Goal: Task Accomplishment & Management: Complete application form

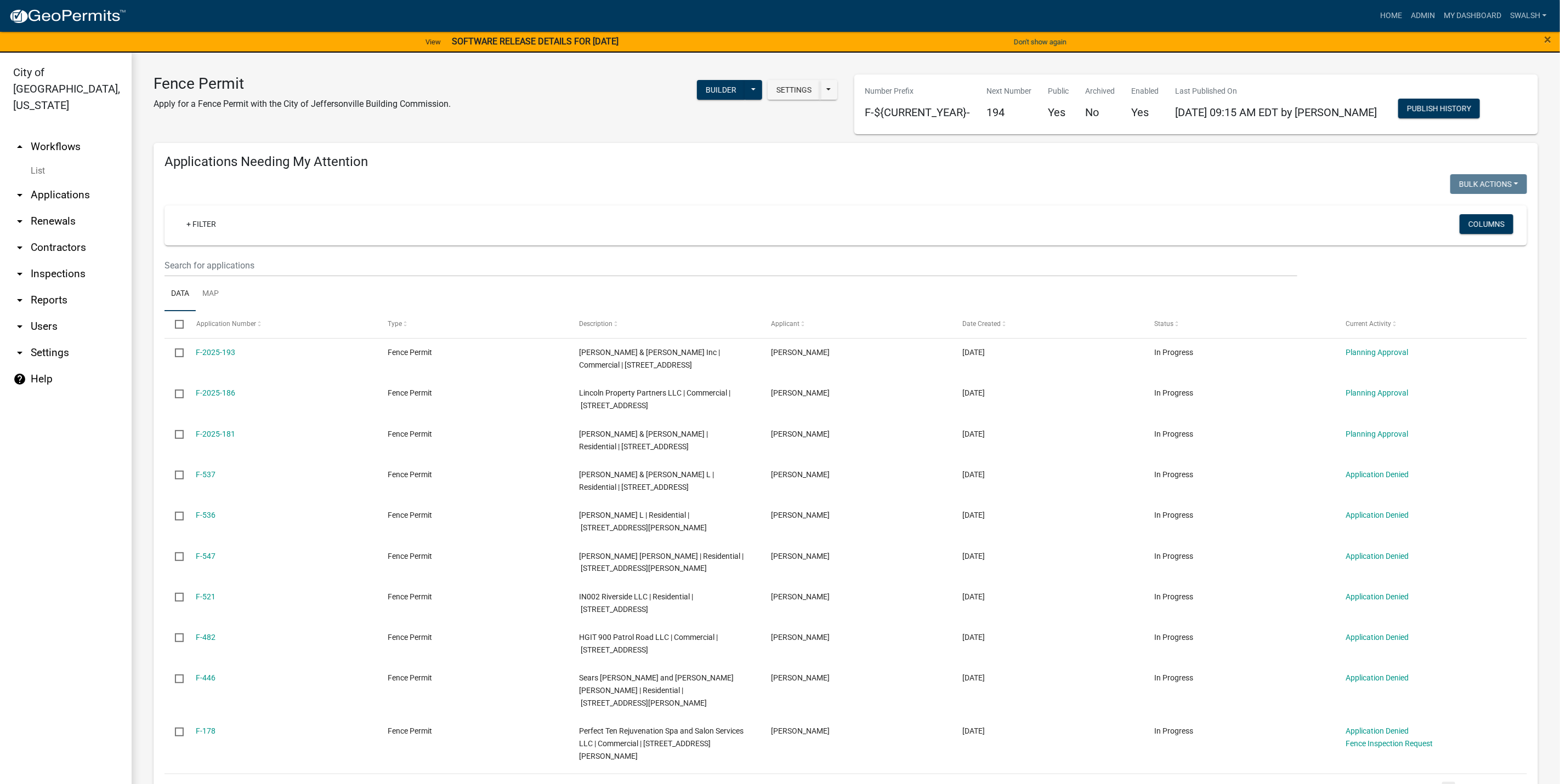
click at [58, 134] on link "arrow_drop_up Workflows" at bounding box center [66, 147] width 132 height 26
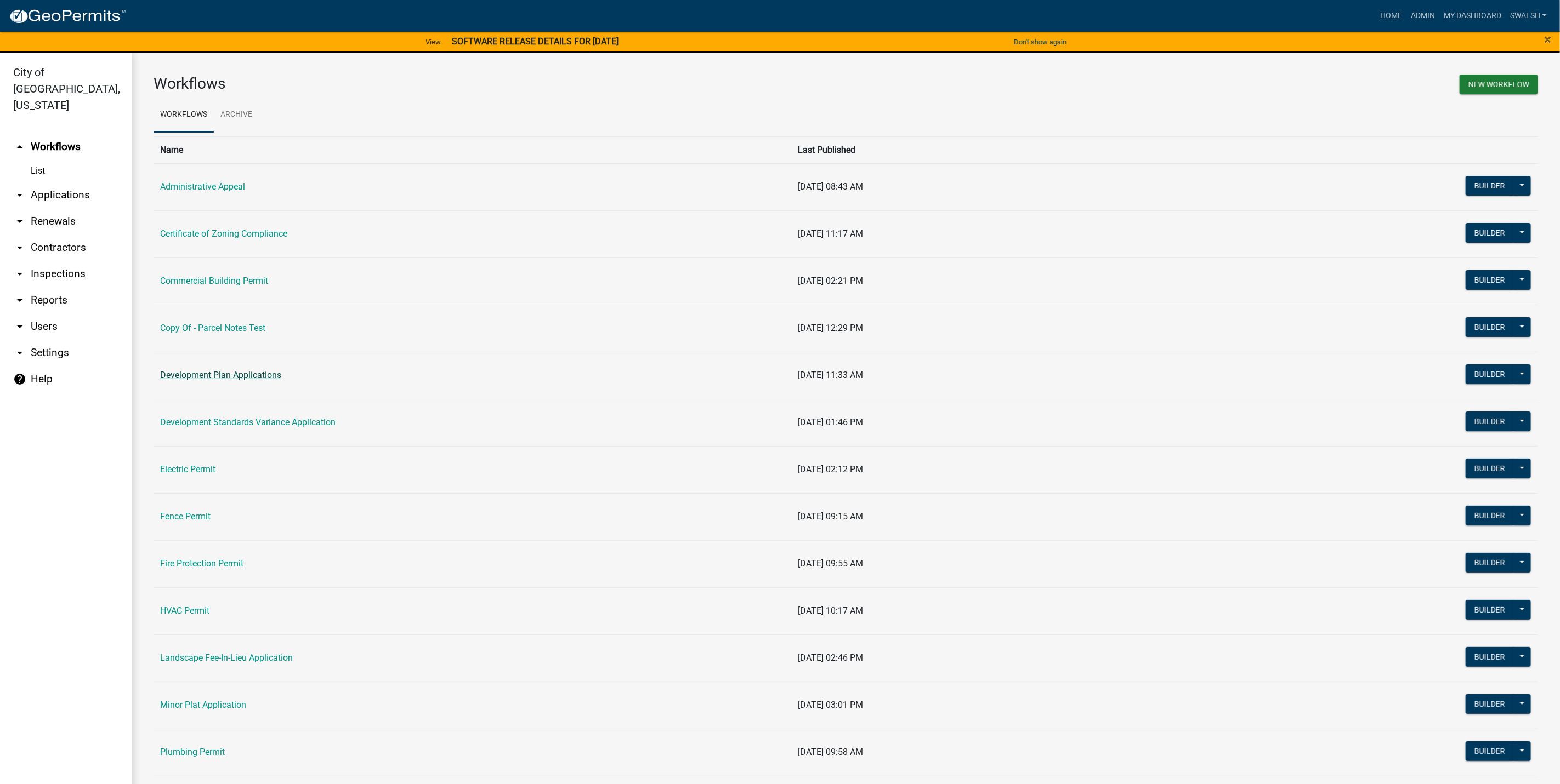
click at [239, 375] on link "Development Plan Applications" at bounding box center [221, 375] width 122 height 10
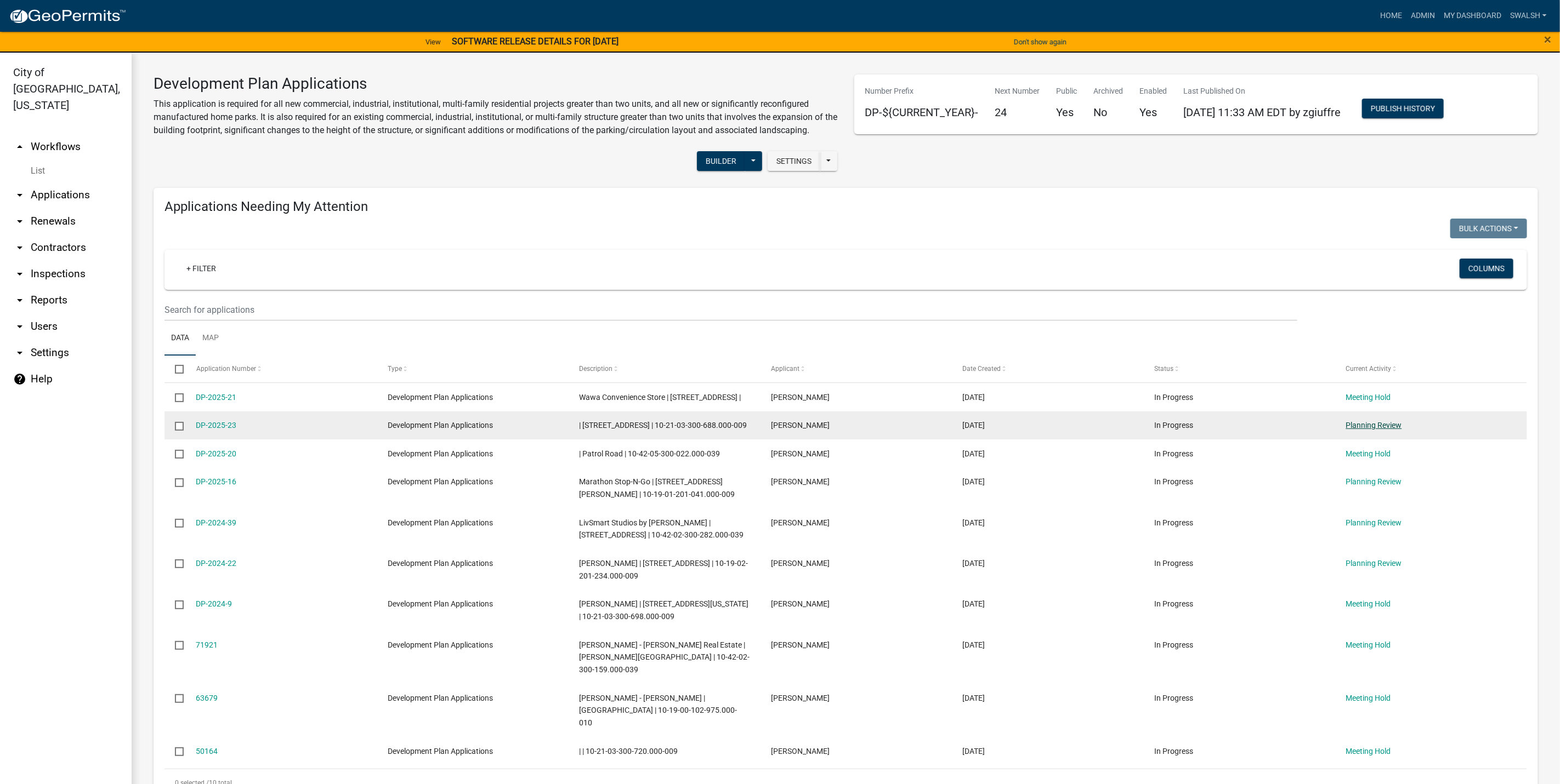
click at [1382, 430] on link "Planning Review" at bounding box center [1374, 425] width 56 height 9
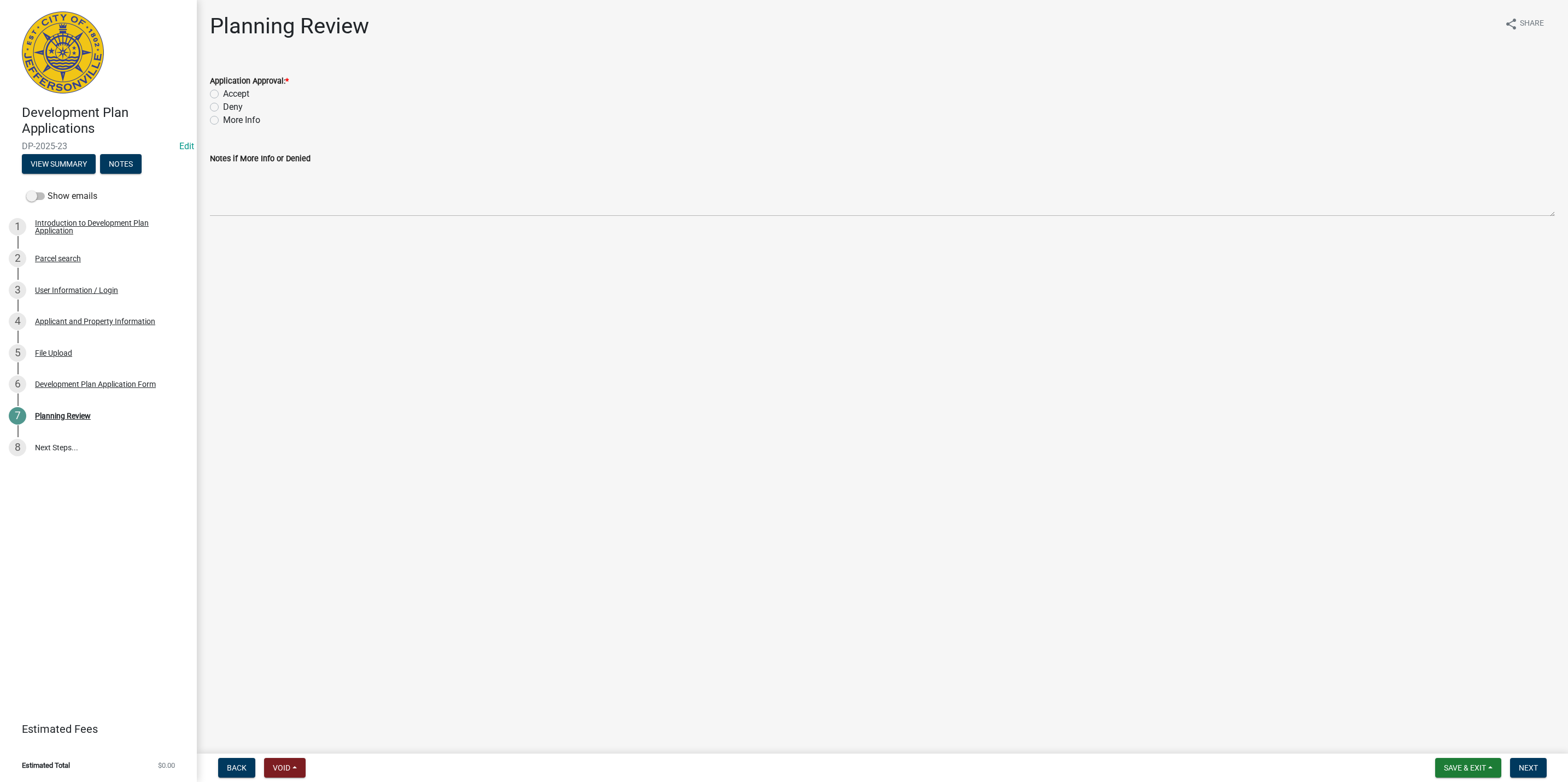
click at [223, 94] on label "Accept" at bounding box center [236, 94] width 26 height 13
click at [223, 94] on input "Accept" at bounding box center [226, 91] width 7 height 7
radio input "true"
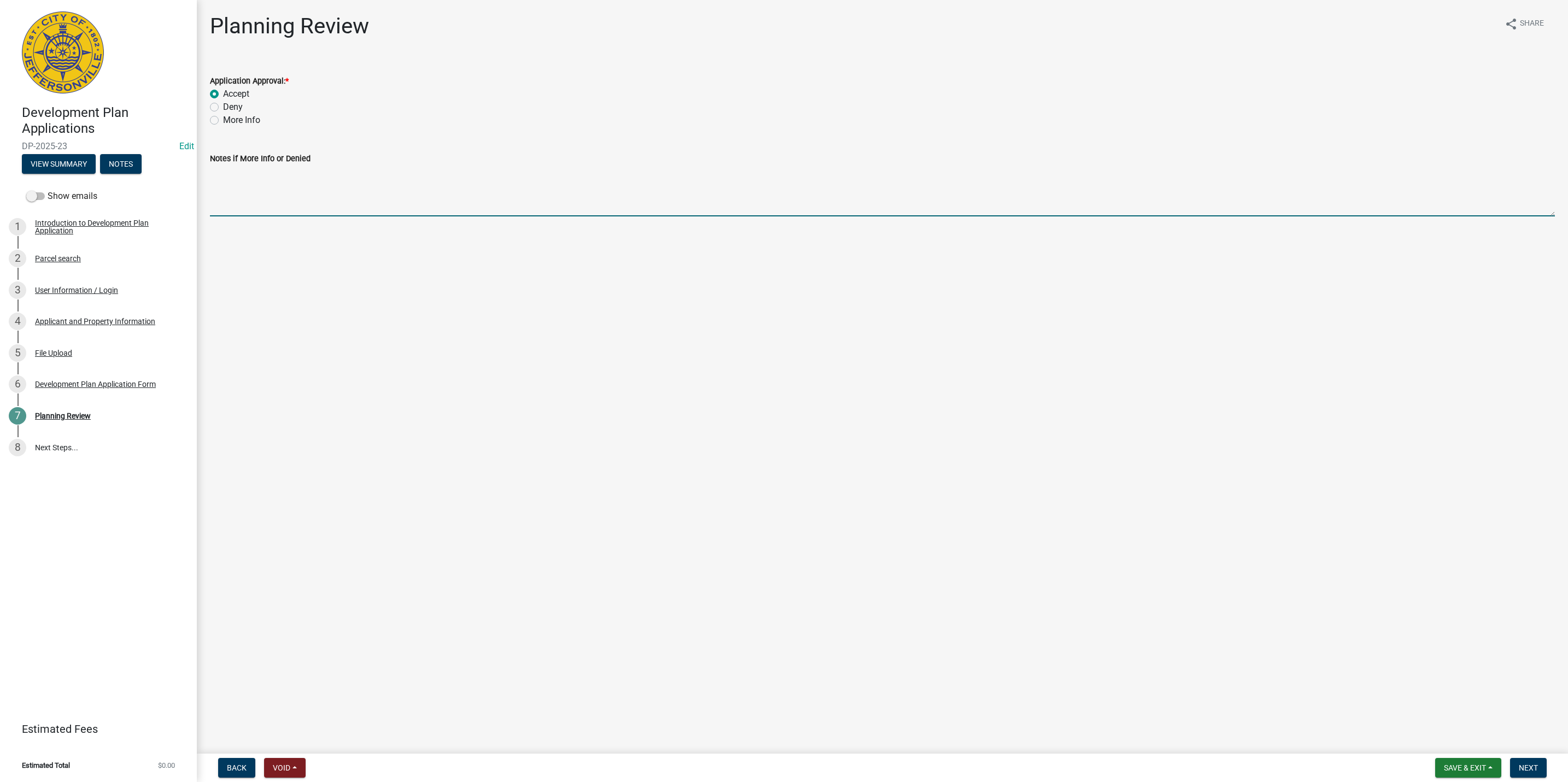
click at [522, 211] on textarea "Notes if More Info or Denied" at bounding box center [882, 191] width 1345 height 52
click at [363, 165] on textarea "Notes if More Info or Denied" at bounding box center [882, 191] width 1345 height 52
click at [502, 184] on textarea "Notes if More Info or Denied" at bounding box center [882, 191] width 1345 height 52
type textarea "P"
type textarea "A"
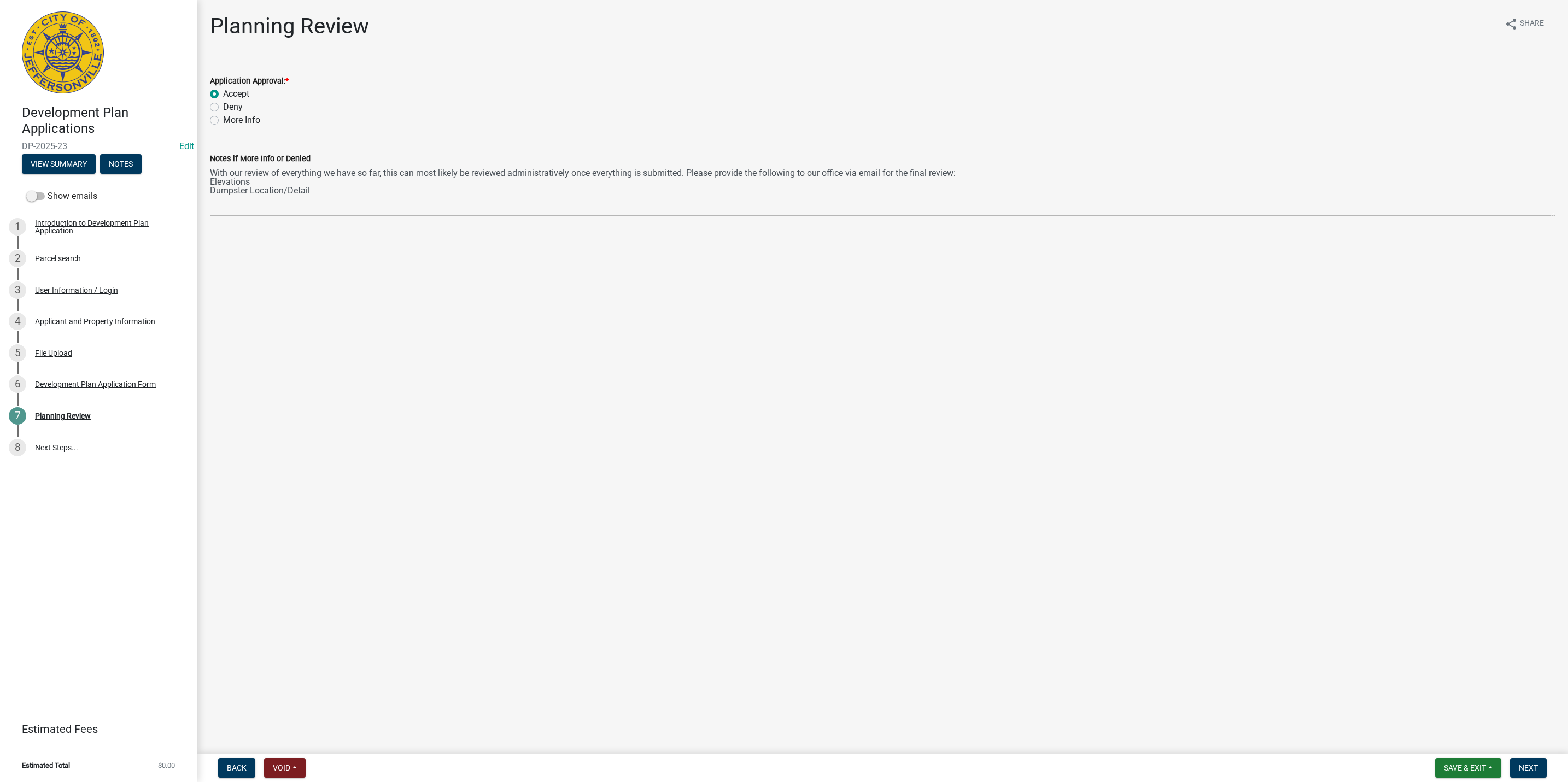
click at [1230, 412] on main "Planning Review share Share Application Approval: * Accept Deny More Info Notes…" at bounding box center [882, 374] width 1371 height 750
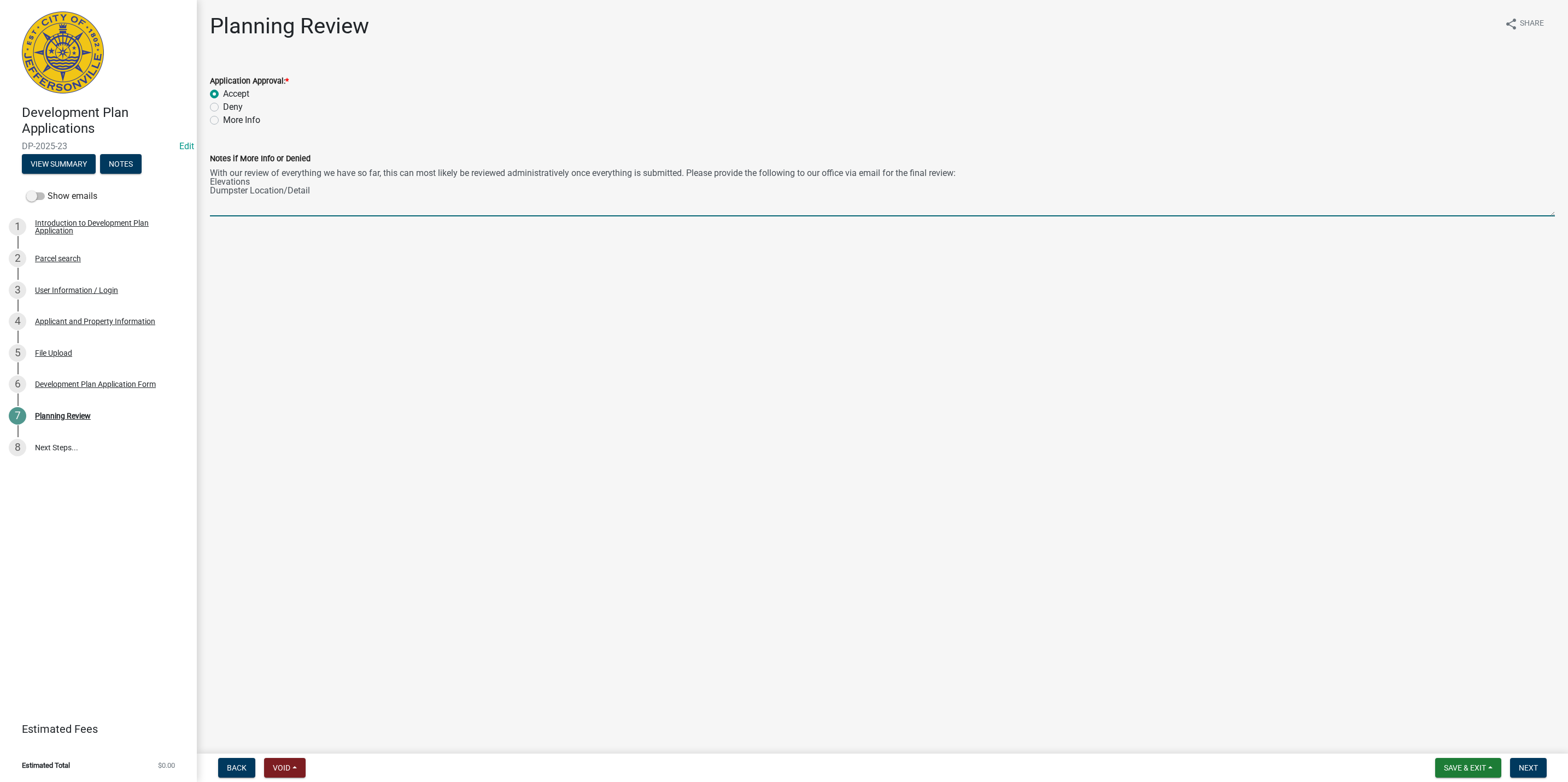
click at [384, 198] on textarea "With our review of everything we have so far, this can most likely be reviewed …" at bounding box center [882, 191] width 1345 height 52
click at [322, 189] on textarea "With our review of everything we have so far, this can most likely be reviewed …" at bounding box center [882, 191] width 1345 height 52
click at [847, 172] on textarea "With our review of everything we have so far, this can most likely be reviewed …" at bounding box center [882, 191] width 1345 height 52
click at [886, 171] on textarea "With our review of everything we have so far, this can most likely be reviewed …" at bounding box center [882, 191] width 1345 height 52
click at [209, 179] on div "Notes if More Info or Denied With our review of everything we have so far, this…" at bounding box center [882, 177] width 1361 height 80
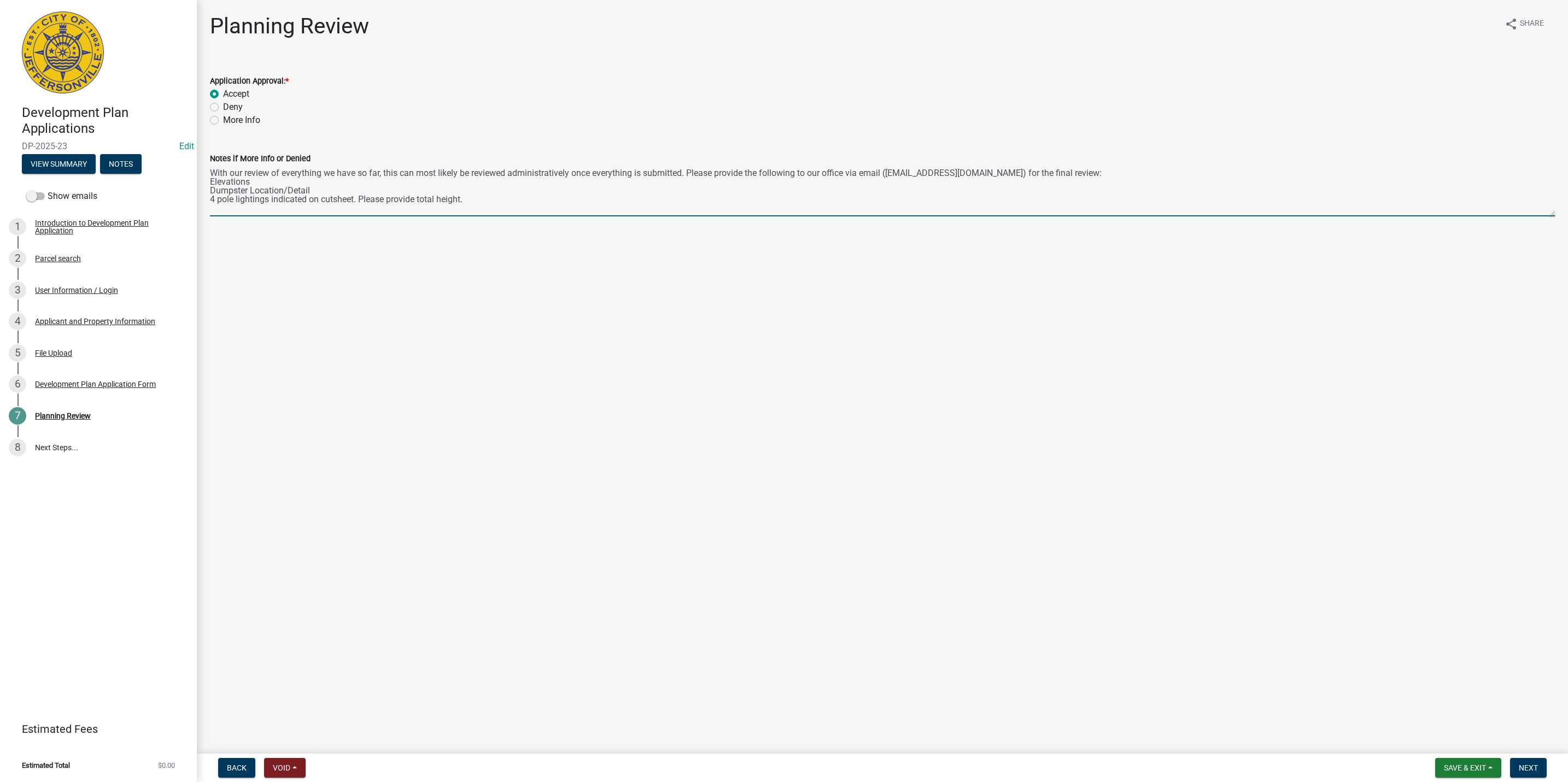
click at [210, 179] on textarea "With our review of everything we have so far, this can most likely be reviewed …" at bounding box center [882, 191] width 1345 height 52
drag, startPoint x: 357, startPoint y: 198, endPoint x: 203, endPoint y: 194, distance: 154.1
click at [203, 194] on div "Notes if More Info or Denied With our review of everything we have so far, this…" at bounding box center [882, 177] width 1361 height 80
drag, startPoint x: 358, startPoint y: 198, endPoint x: 211, endPoint y: 202, distance: 147.1
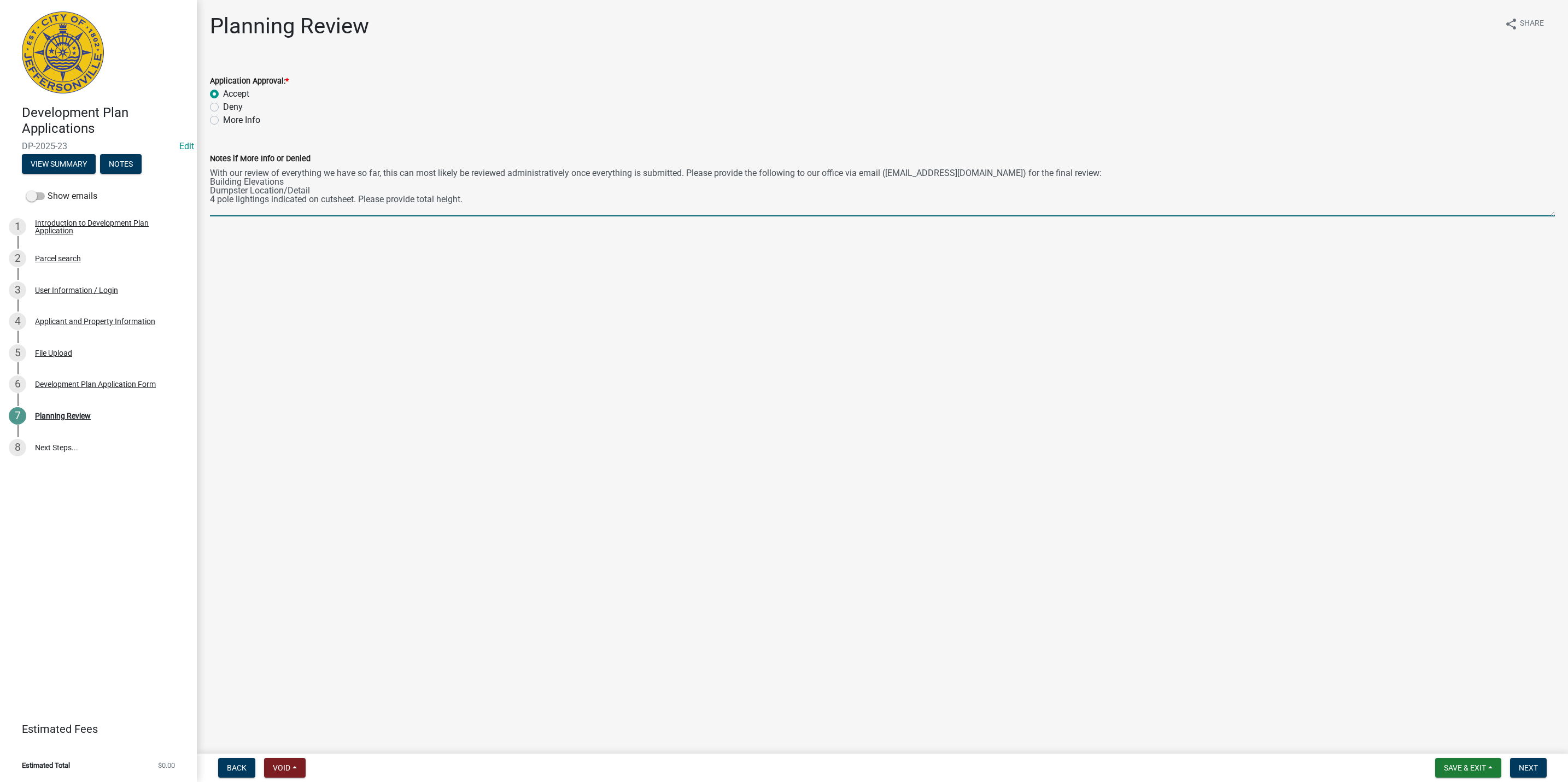
click at [211, 202] on textarea "With our review of everything we have so far, this can most likely be reviewed …" at bounding box center [882, 191] width 1345 height 52
click at [348, 202] on textarea "With our review of everything we have so far, this can most likely be reviewed …" at bounding box center [882, 191] width 1345 height 52
paste textarea "4 pole lightings indicated on cutsheet."
click at [314, 198] on textarea "With our review of everything we have so far, this can most likely be reviewed …" at bounding box center [882, 191] width 1345 height 52
drag, startPoint x: 466, startPoint y: 200, endPoint x: 445, endPoint y: 198, distance: 21.1
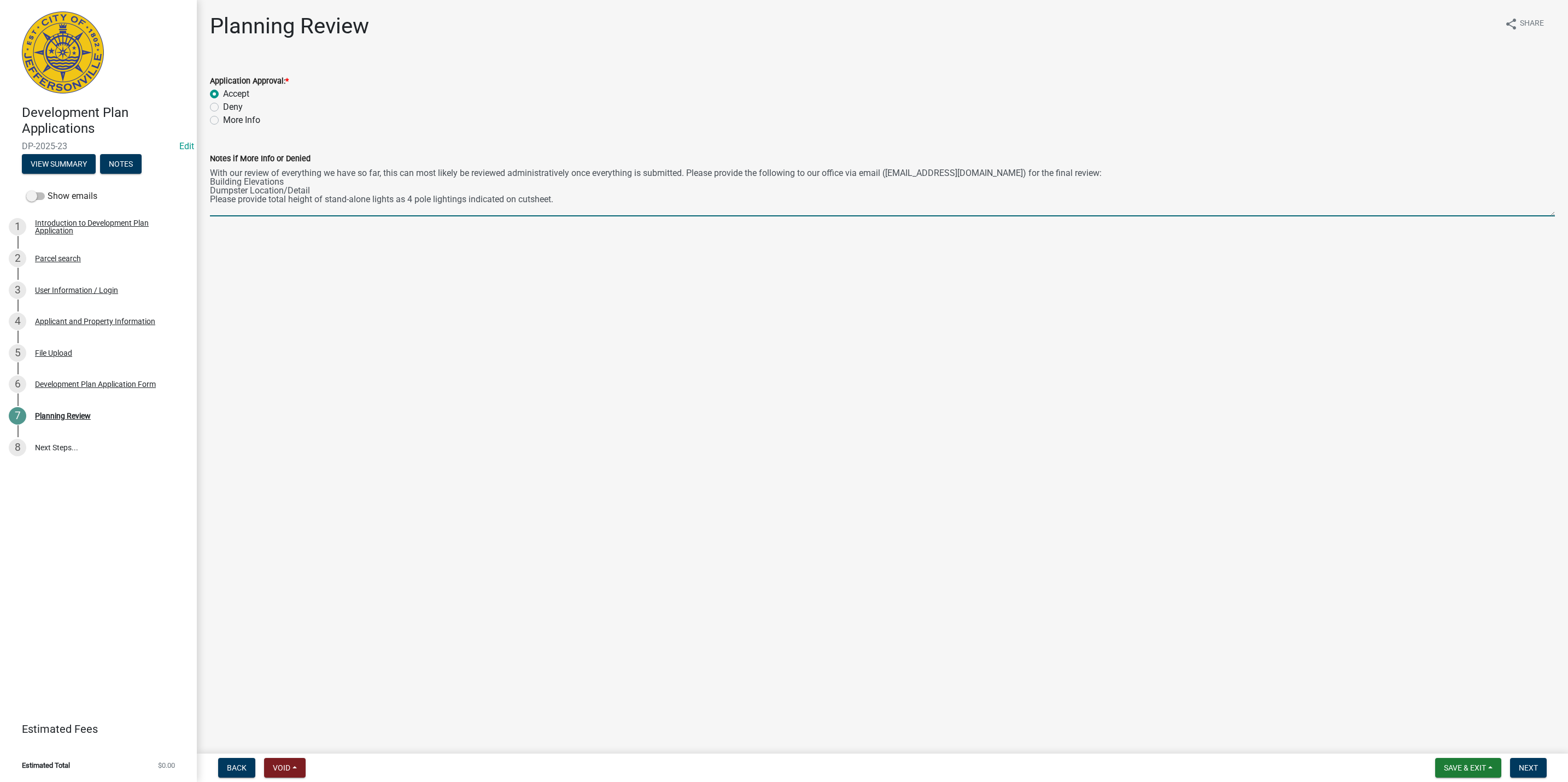
click at [445, 198] on textarea "With our review of everything we have so far, this can most likely be reviewed …" at bounding box center [882, 191] width 1345 height 52
type textarea "With our review of everything we have so far, this can most likely be reviewed …"
click at [648, 323] on main "Planning Review share Share Application Approval: * Accept Deny More Info Notes…" at bounding box center [882, 374] width 1371 height 750
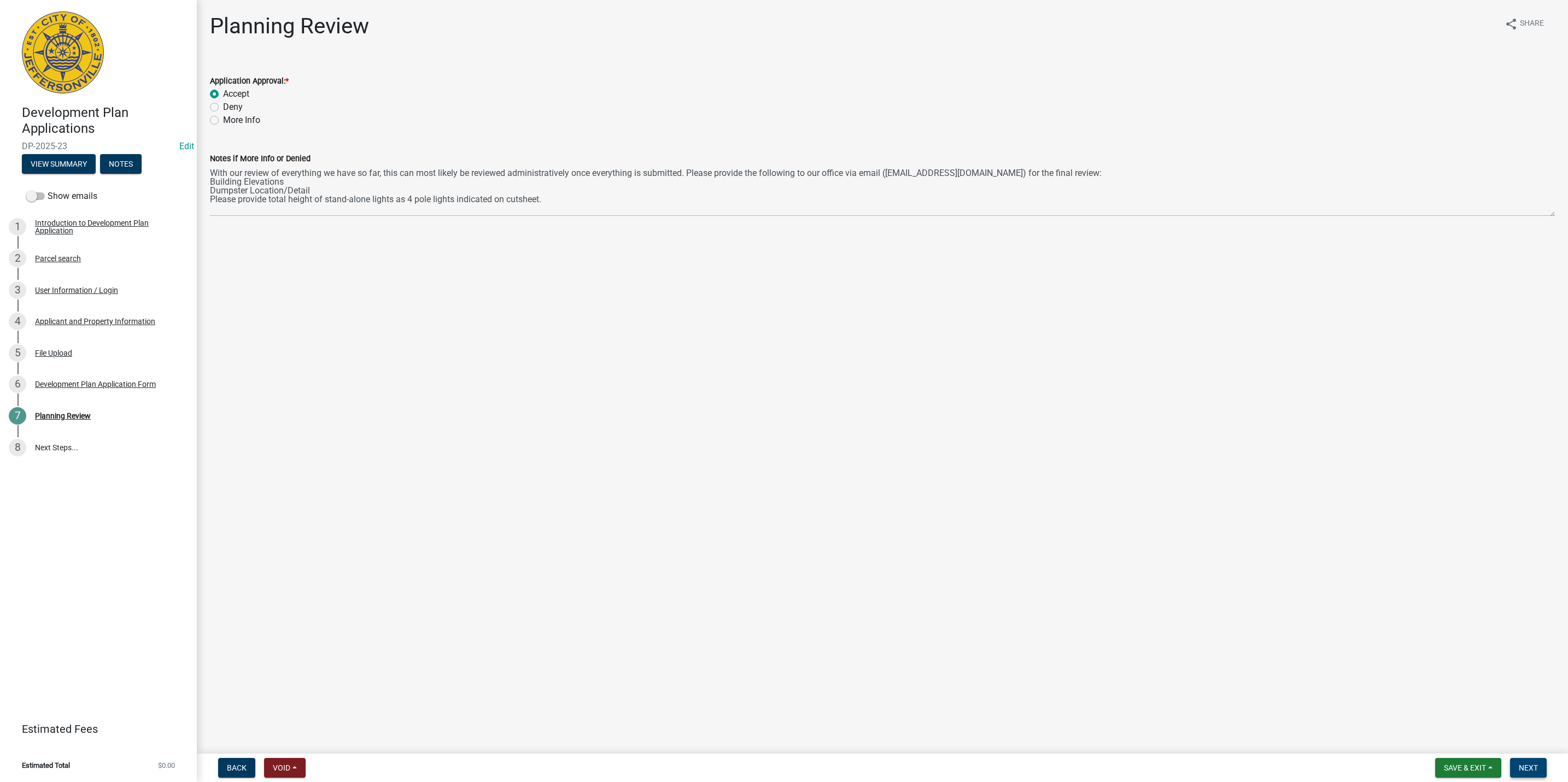
click at [1527, 774] on button "Next" at bounding box center [1528, 768] width 36 height 20
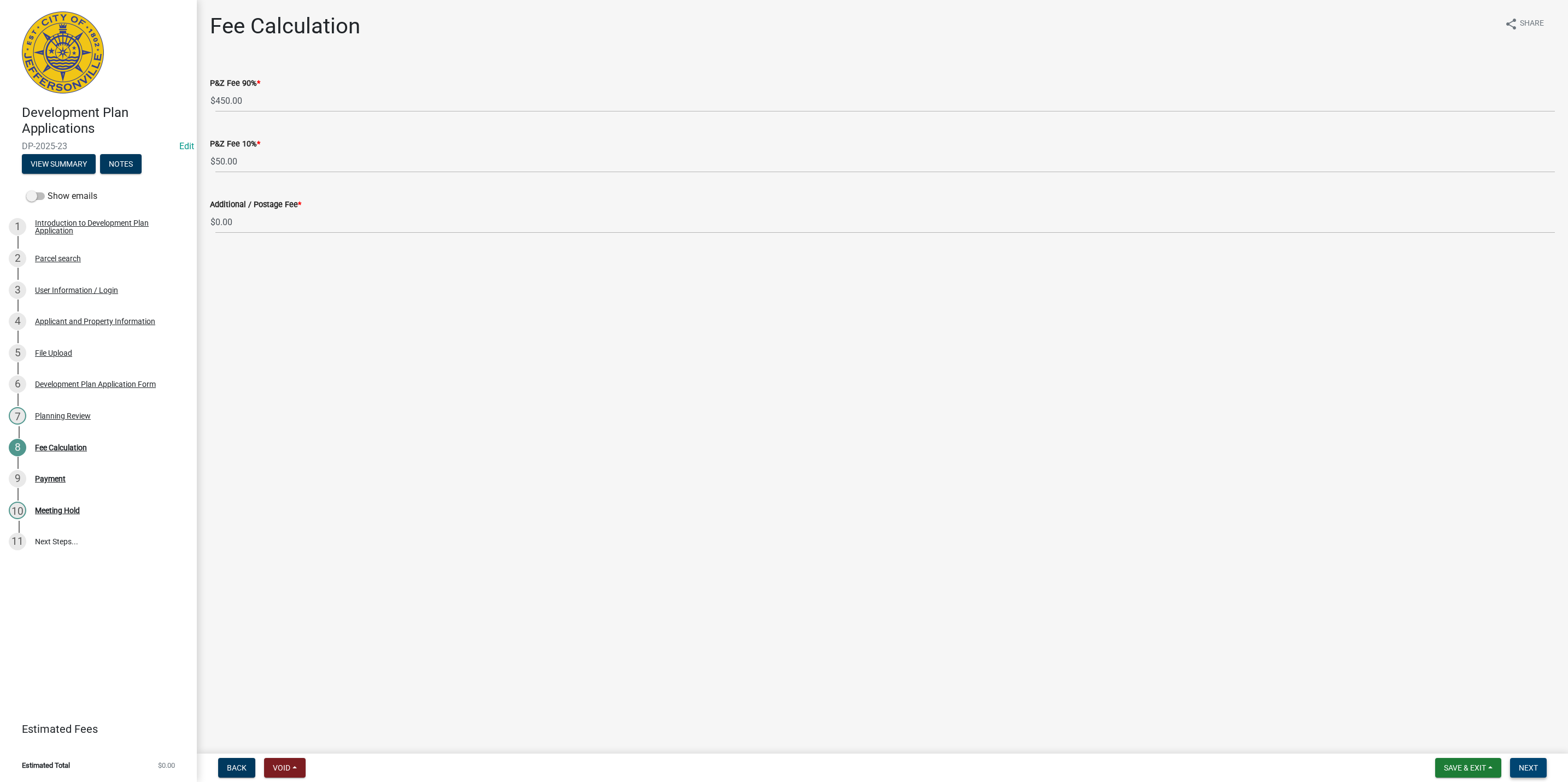
click at [1537, 770] on span "Next" at bounding box center [1528, 768] width 19 height 9
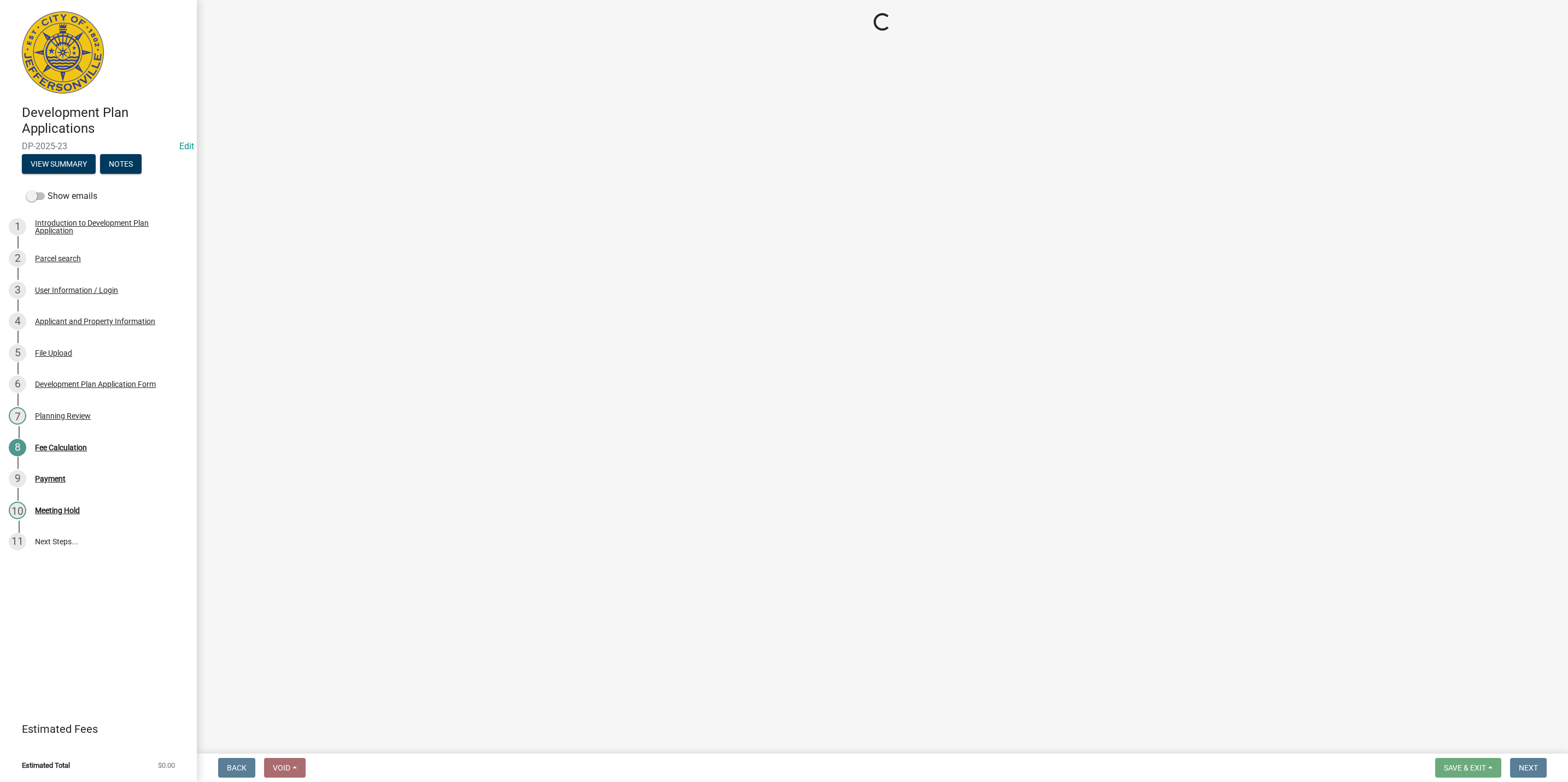
select select "3: 3"
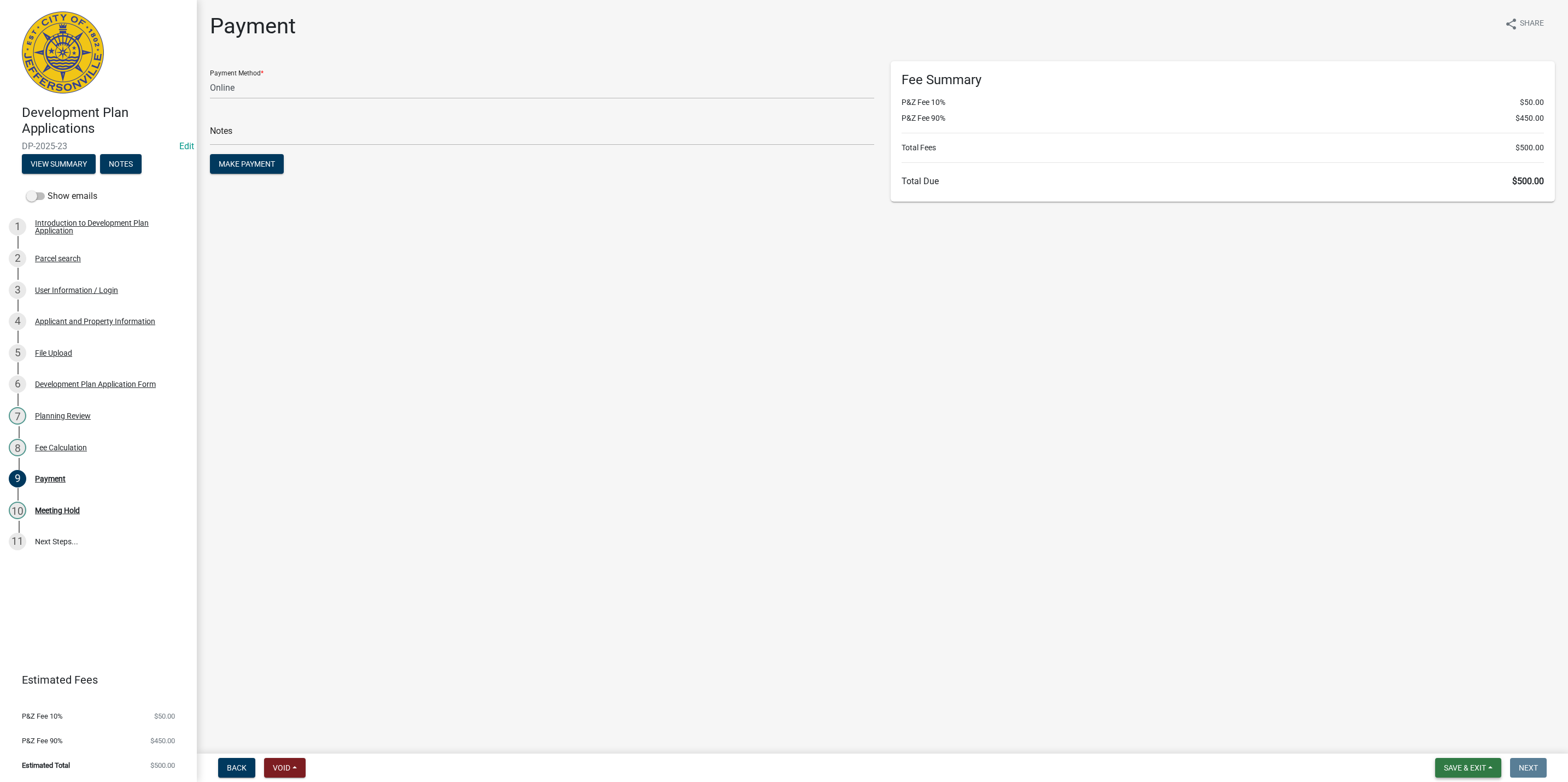
click at [1456, 766] on span "Save & Exit" at bounding box center [1464, 768] width 42 height 9
click at [0, 0] on div "Save Save & Exit" at bounding box center [0, 0] width 0 height 0
click at [1454, 761] on button "Save & Exit" at bounding box center [1468, 768] width 66 height 20
click at [1455, 743] on button "Save & Exit" at bounding box center [1457, 740] width 87 height 26
